Goal: Task Accomplishment & Management: Manage account settings

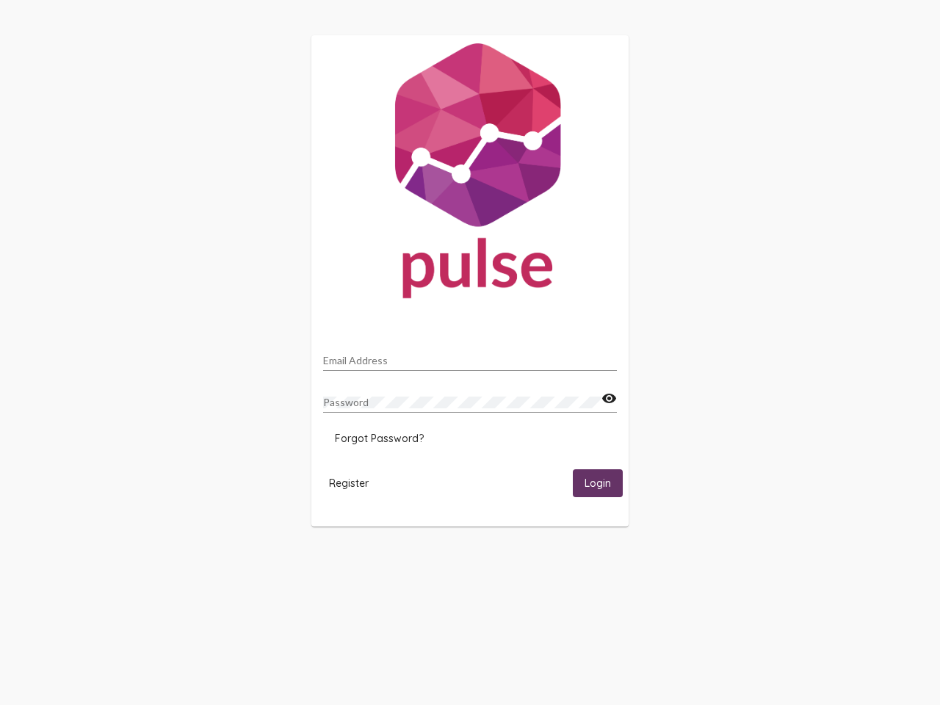
click at [470, 356] on input "Email Address" at bounding box center [470, 361] width 294 height 12
click at [609, 399] on mat-icon "visibility" at bounding box center [608, 399] width 15 height 18
click at [379, 438] on span "Forgot Password?" at bounding box center [379, 438] width 89 height 13
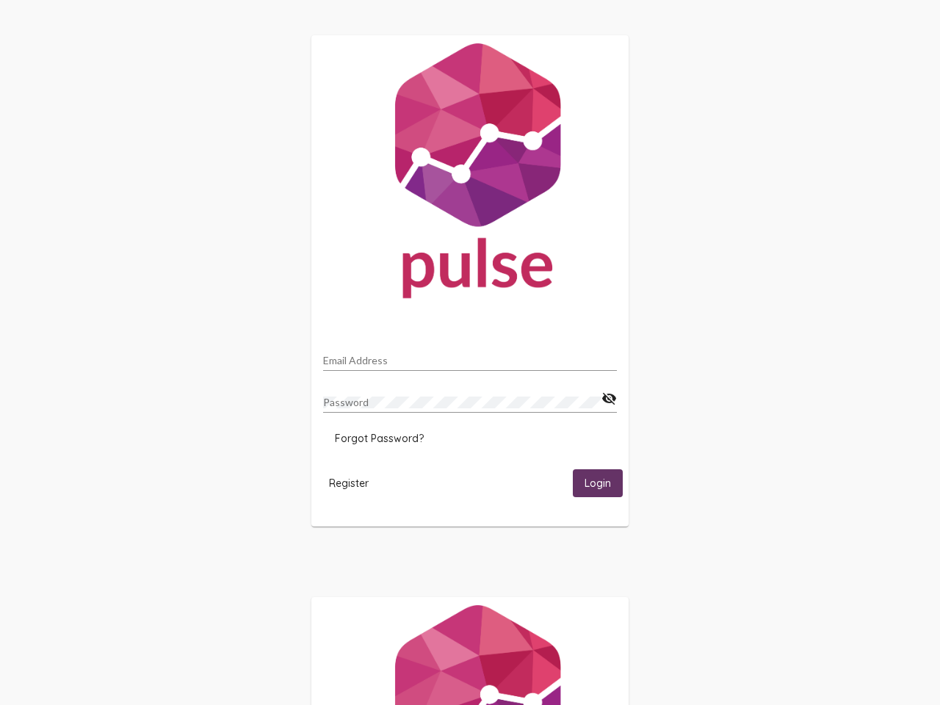
click at [349, 482] on span "Register" at bounding box center [349, 483] width 40 height 13
click at [598, 482] on html "Email Address Password visibility_off Forgot Password? Register Login" at bounding box center [470, 475] width 940 height 951
